Goal: Navigation & Orientation: Find specific page/section

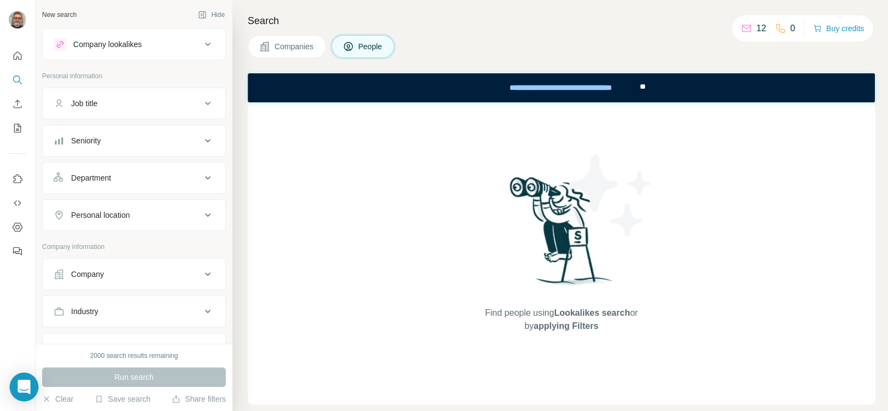
click at [24, 388] on icon "Open Intercom Messenger" at bounding box center [24, 387] width 13 height 14
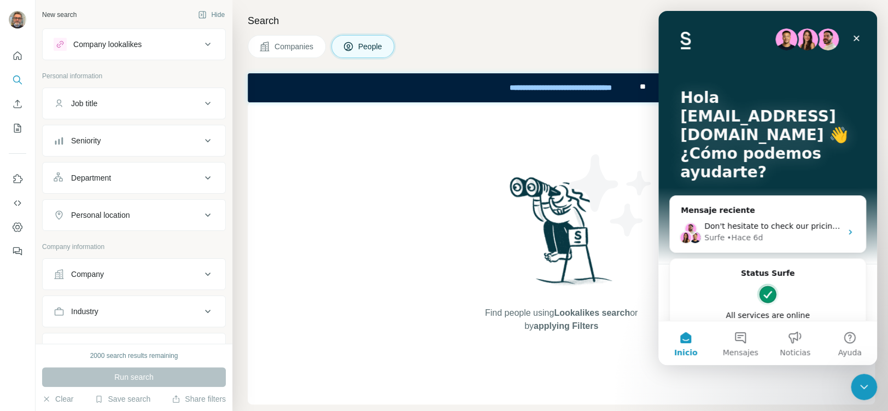
scroll to position [87, 0]
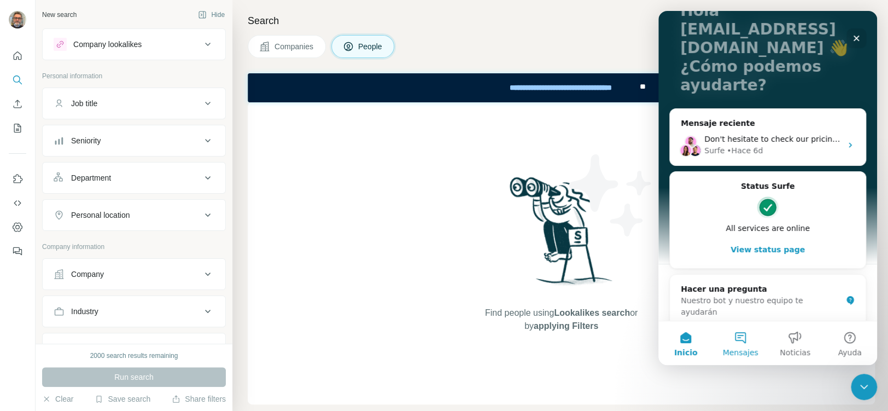
click at [737, 342] on button "Mensajes" at bounding box center [740, 343] width 55 height 44
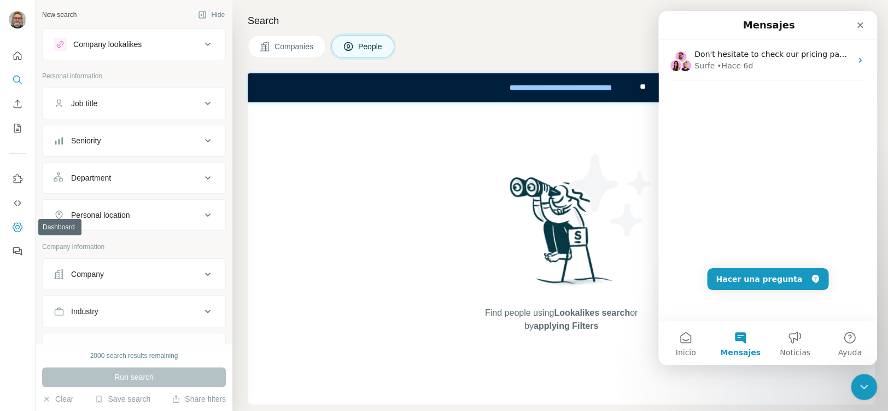
click at [18, 229] on icon "Dashboard" at bounding box center [17, 227] width 11 height 11
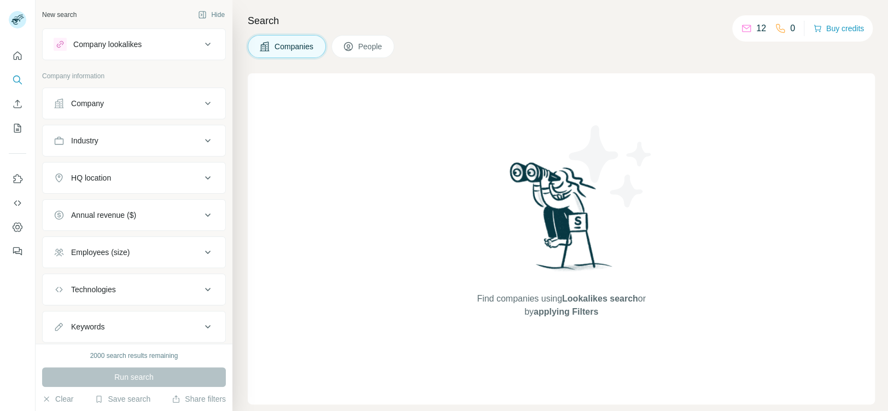
click at [363, 49] on span "People" at bounding box center [370, 46] width 25 height 11
